Goal: Check status: Check status

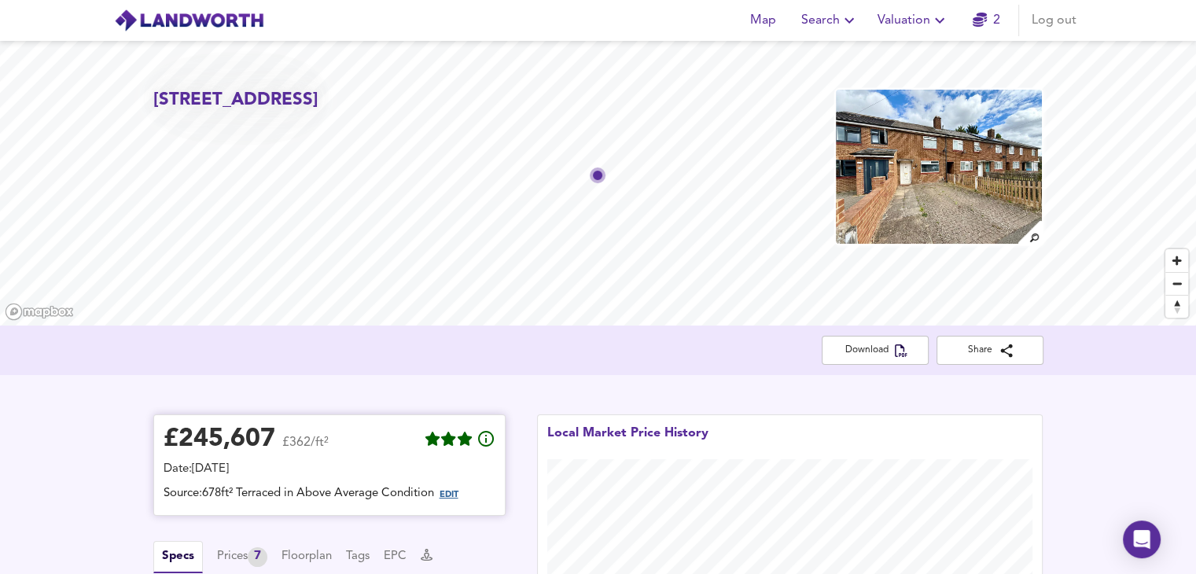
drag, startPoint x: 468, startPoint y: 497, endPoint x: 461, endPoint y: 493, distance: 8.8
click at [461, 493] on span "EDIT" at bounding box center [455, 495] width 42 height 20
click at [458, 493] on span "EDIT" at bounding box center [448, 494] width 19 height 9
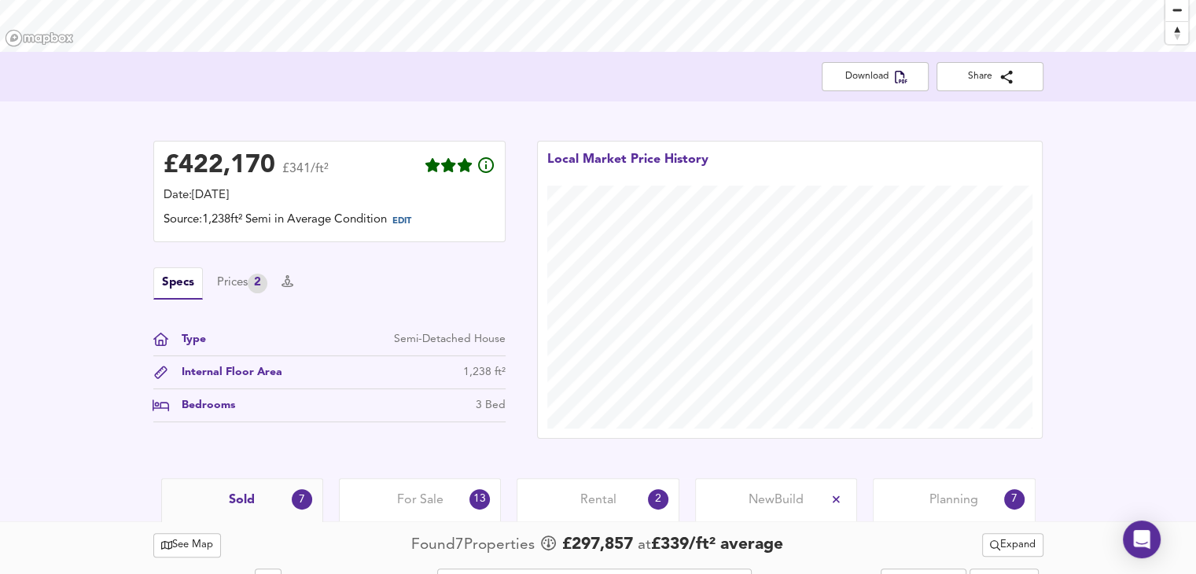
scroll to position [288, 0]
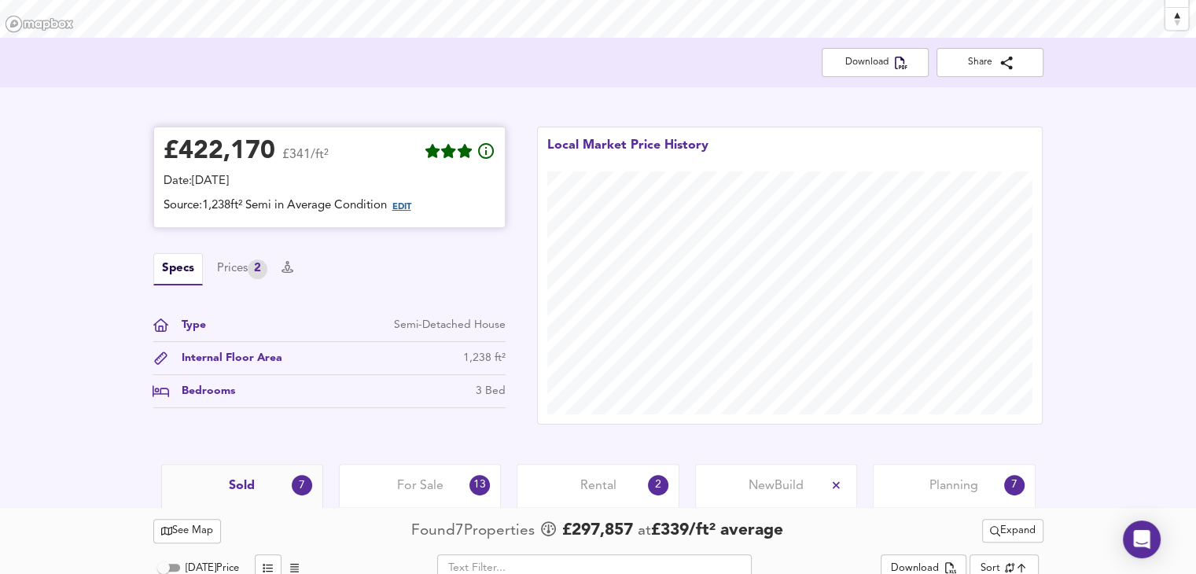
click at [405, 208] on span "EDIT" at bounding box center [401, 207] width 19 height 9
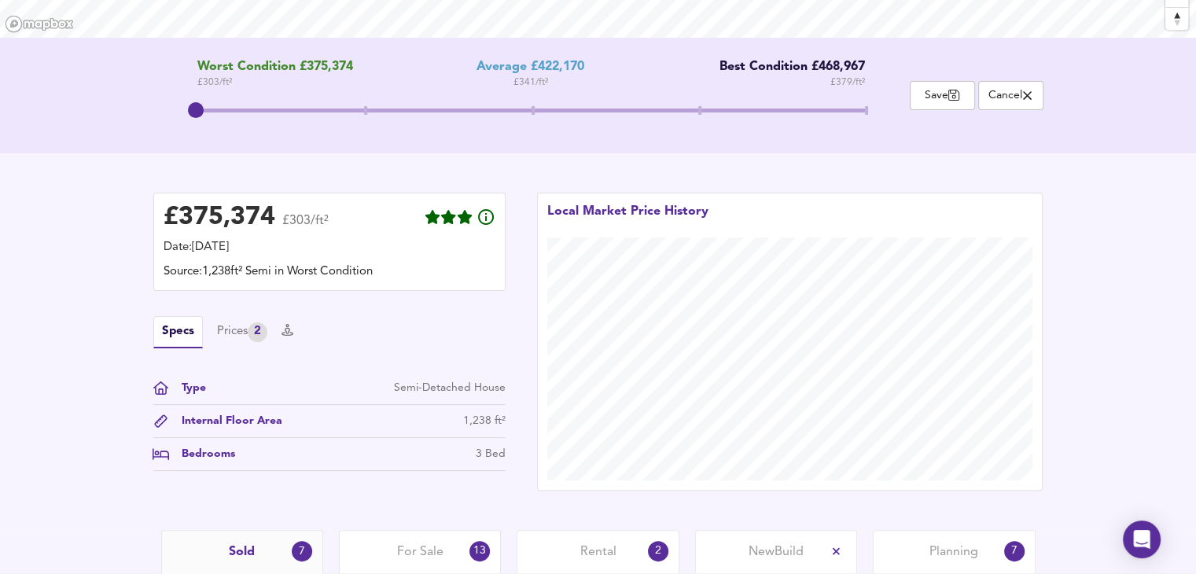
drag, startPoint x: 531, startPoint y: 114, endPoint x: 183, endPoint y: 125, distance: 348.4
click at [188, 118] on span at bounding box center [196, 110] width 16 height 16
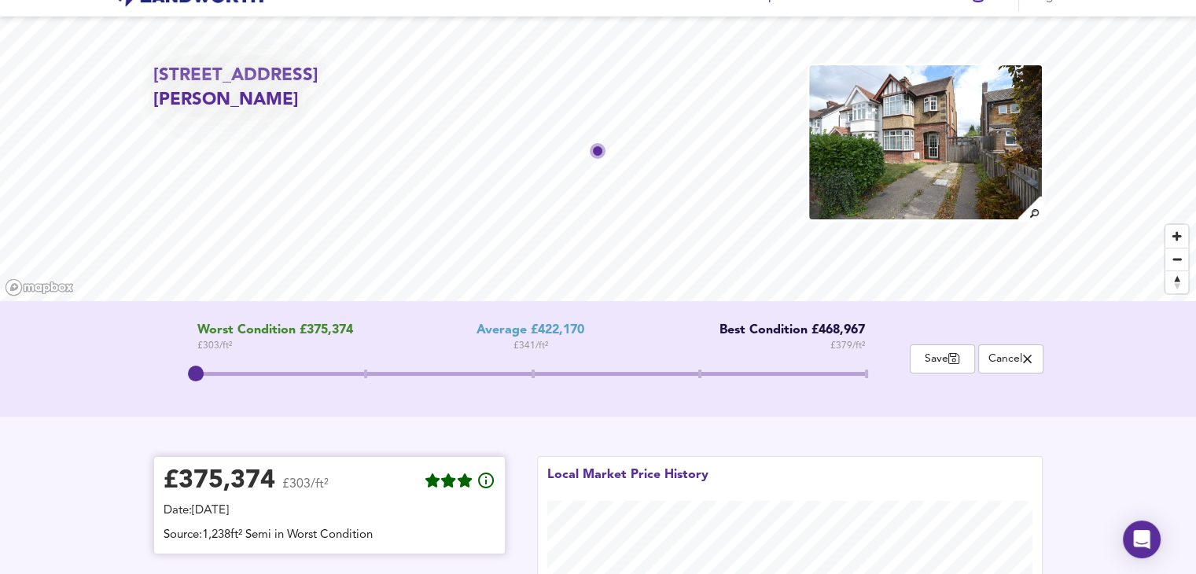
scroll to position [13, 0]
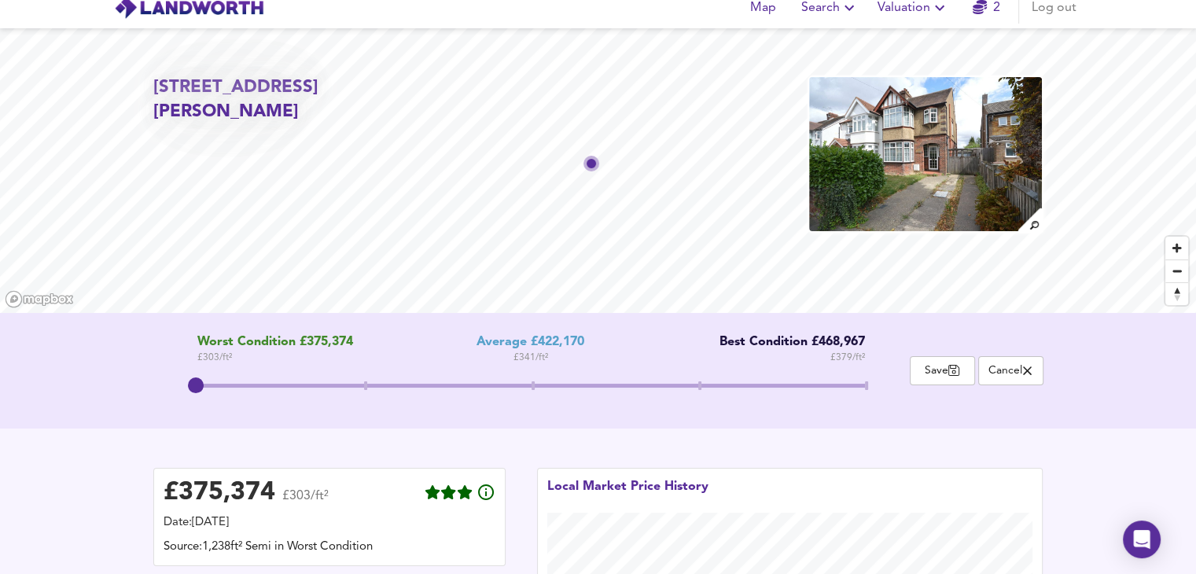
click at [972, 134] on img at bounding box center [924, 153] width 235 height 157
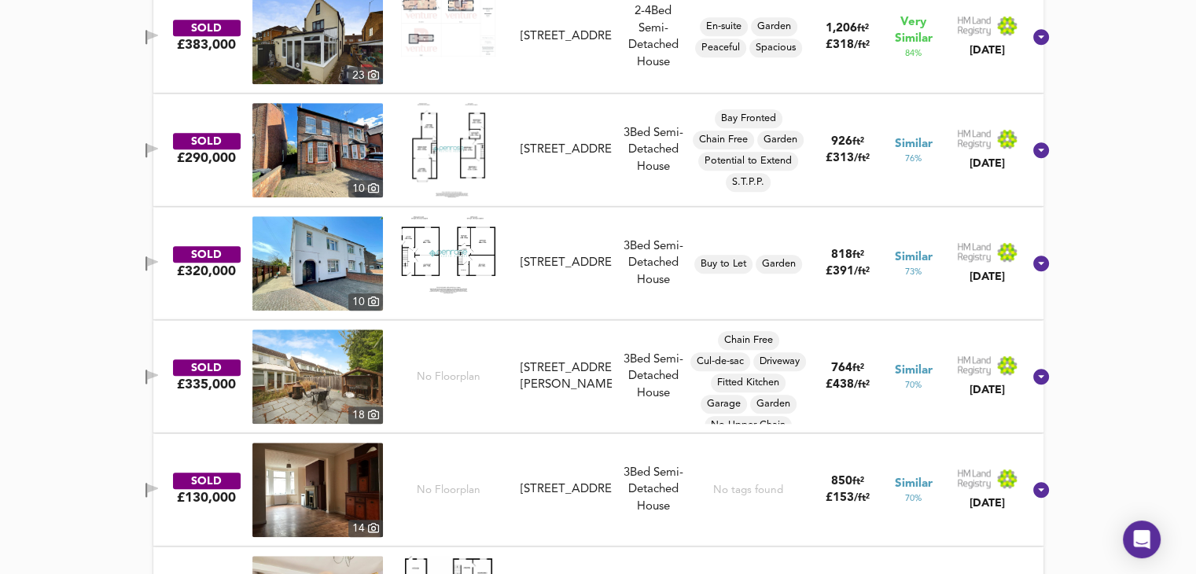
scroll to position [0, 0]
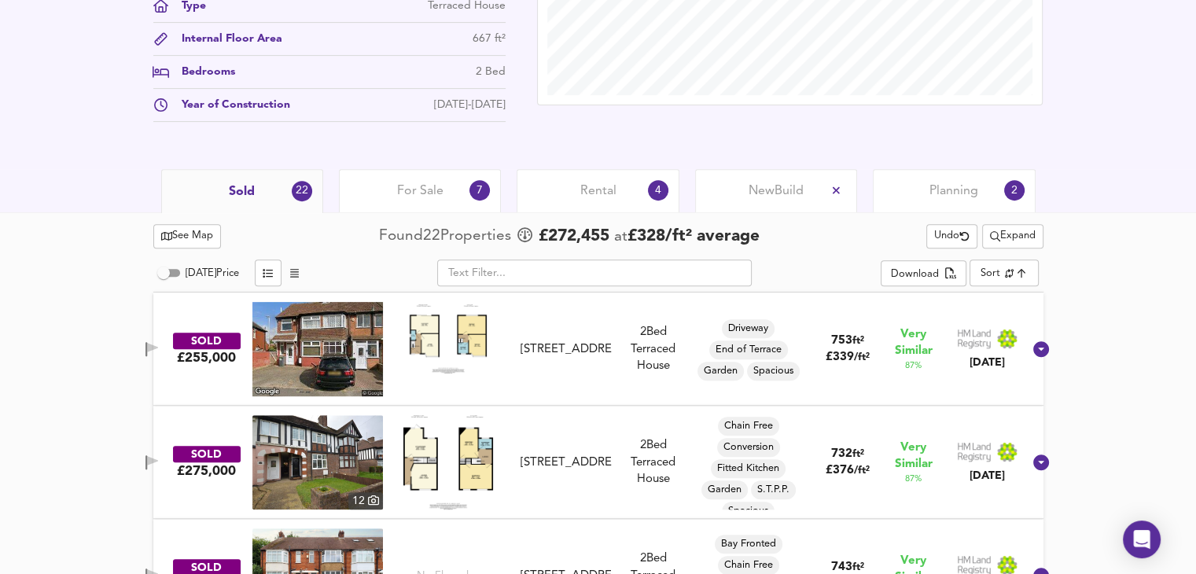
scroll to position [589, 0]
